Goal: Entertainment & Leisure: Consume media (video, audio)

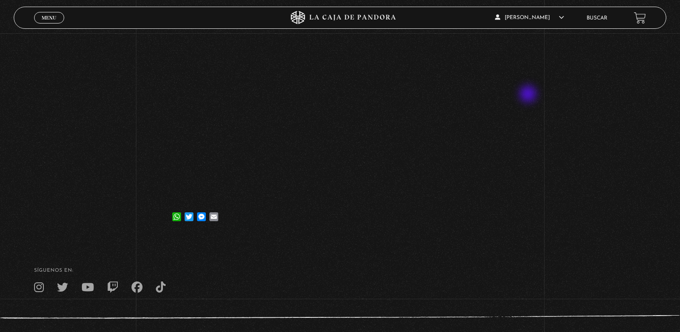
scroll to position [174, 0]
click at [57, 20] on link "Menu Cerrar" at bounding box center [49, 18] width 30 height 12
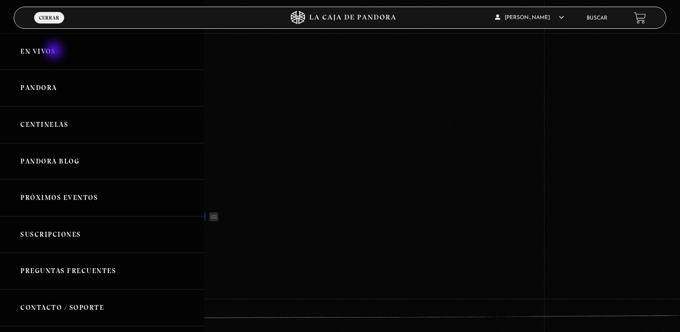
click at [55, 51] on link "En vivos" at bounding box center [102, 51] width 204 height 37
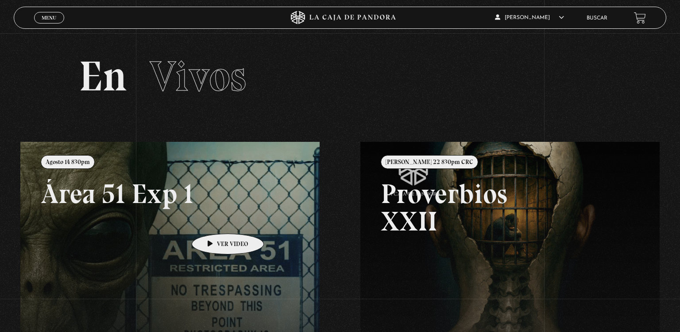
click at [209, 222] on link at bounding box center [360, 308] width 680 height 332
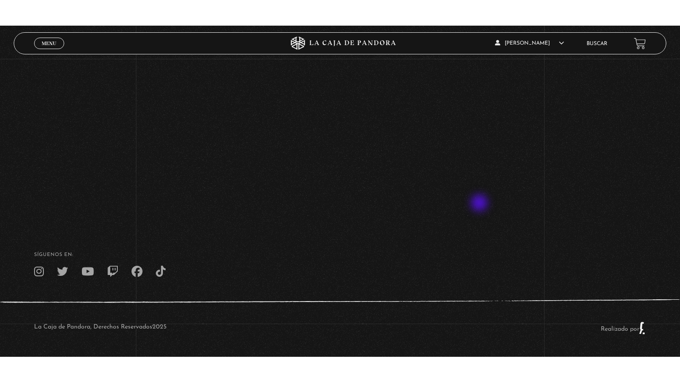
scroll to position [110, 0]
